Goal: Find specific page/section: Find specific page/section

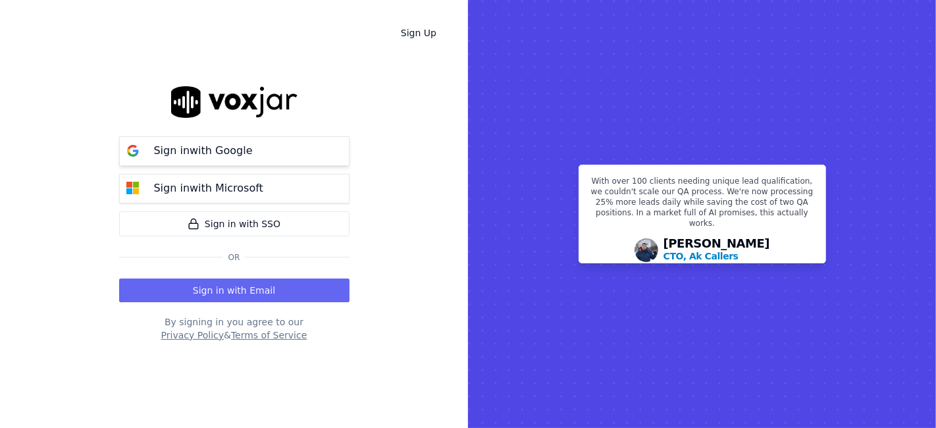
click at [188, 149] on p "Sign in with Google" at bounding box center [203, 151] width 99 height 16
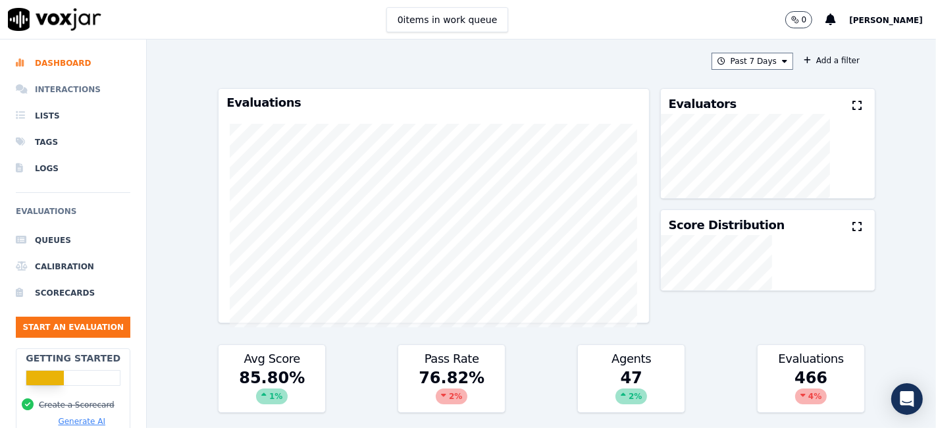
click at [47, 87] on li "Interactions" at bounding box center [73, 89] width 114 height 26
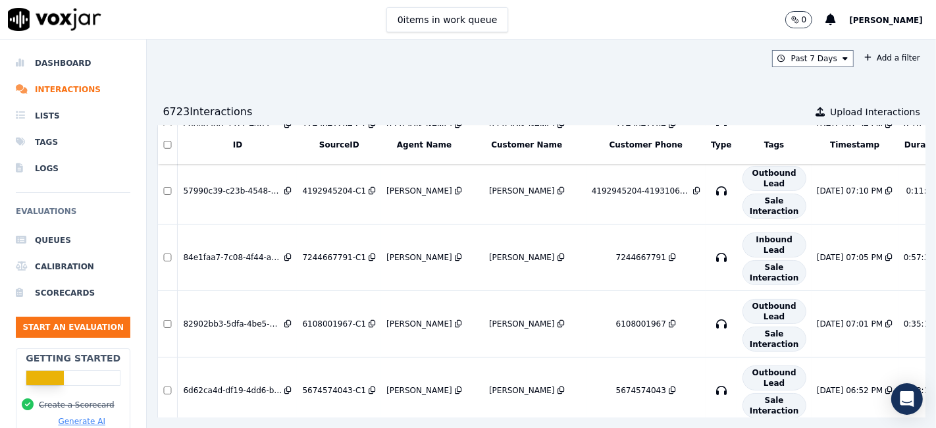
scroll to position [1269, 0]
